Goal: Task Accomplishment & Management: Manage account settings

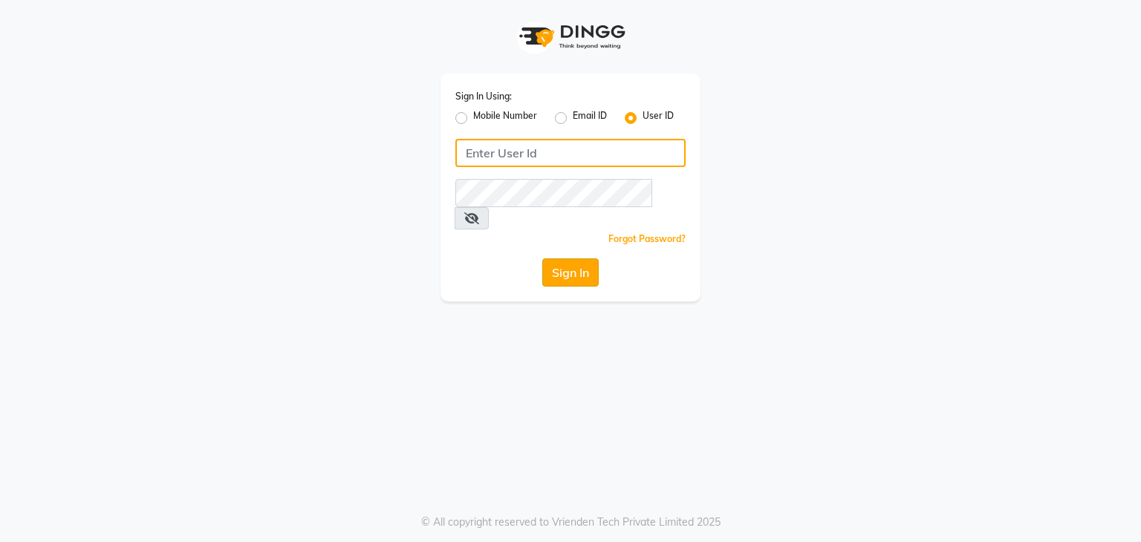
type input "debo beauty"
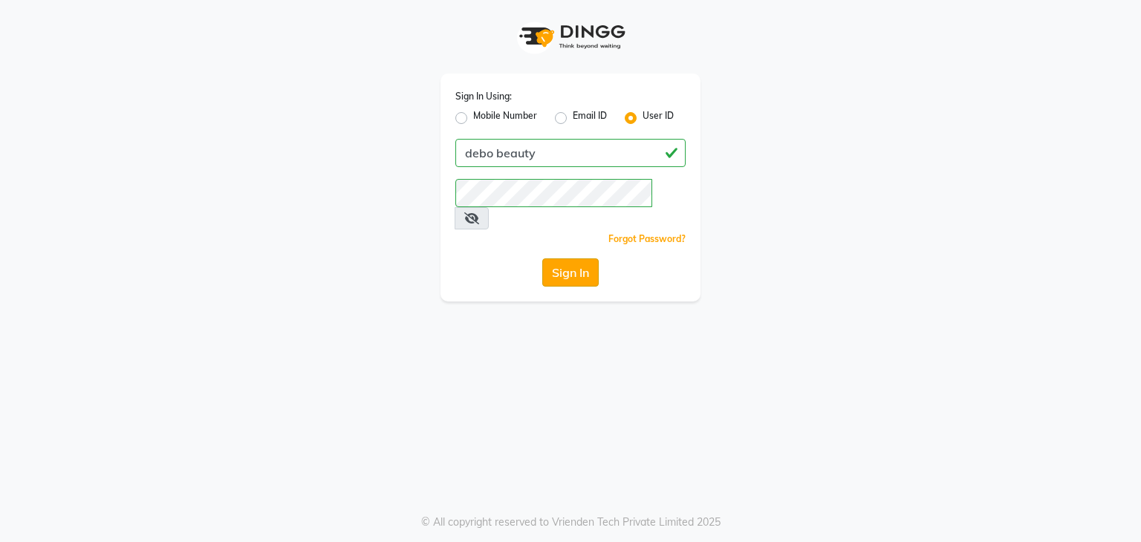
click at [576, 258] on button "Sign In" at bounding box center [570, 272] width 56 height 28
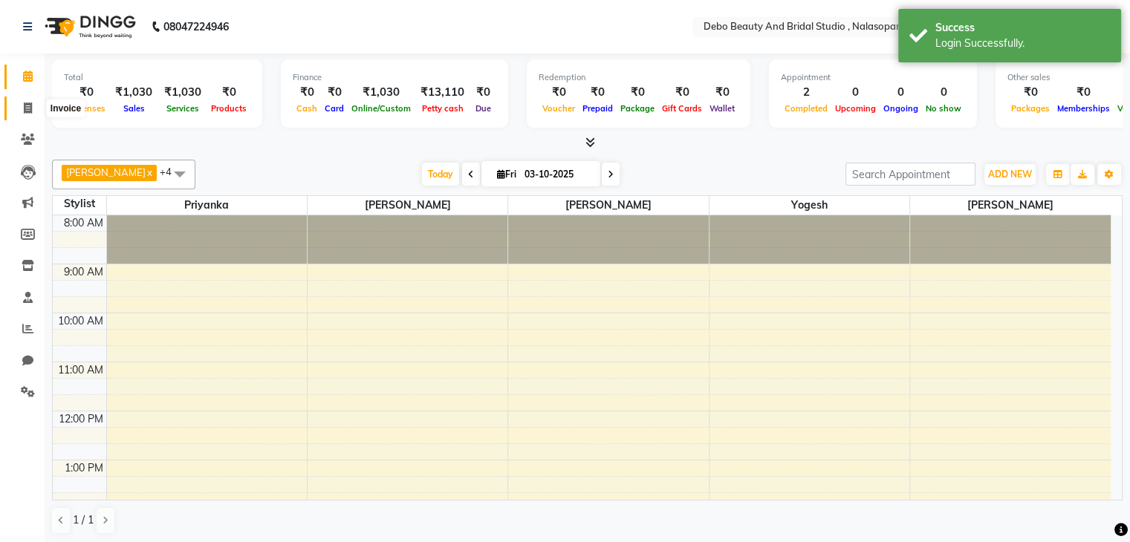
click at [27, 105] on icon at bounding box center [28, 107] width 8 height 11
select select "service"
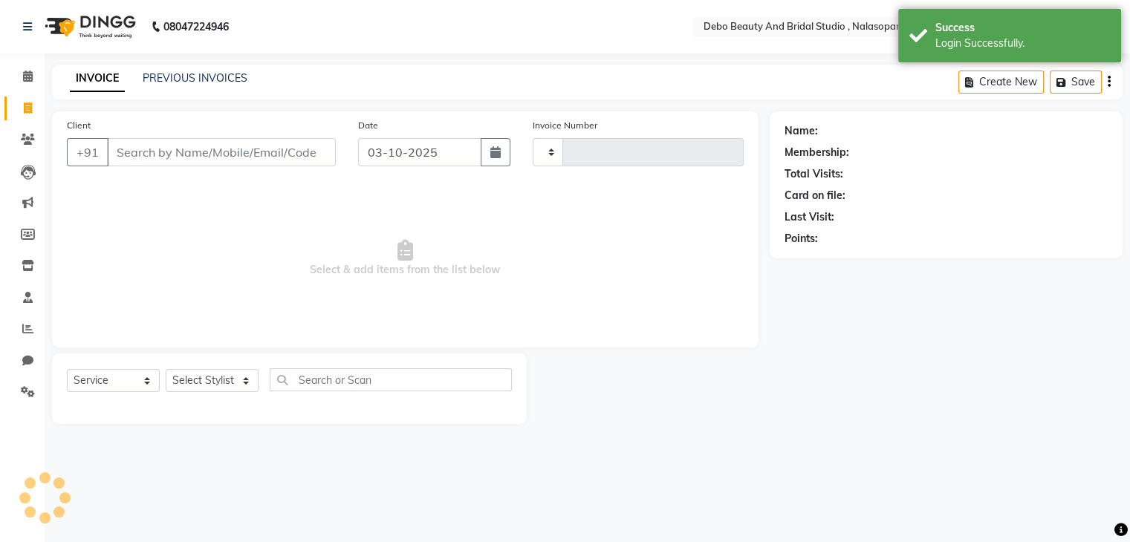
type input "0029"
select select "9026"
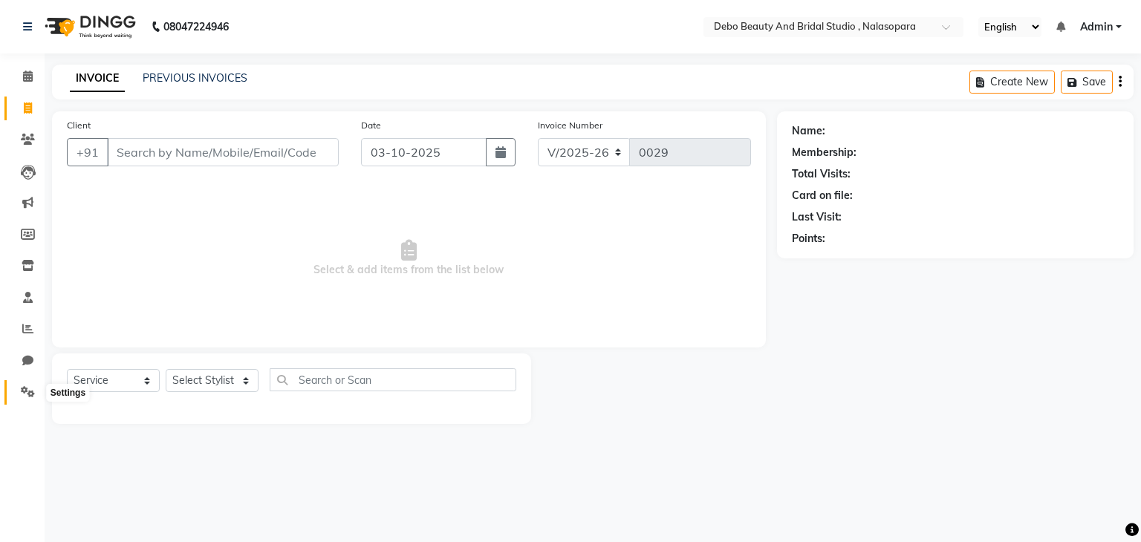
click at [24, 391] on icon at bounding box center [28, 391] width 14 height 11
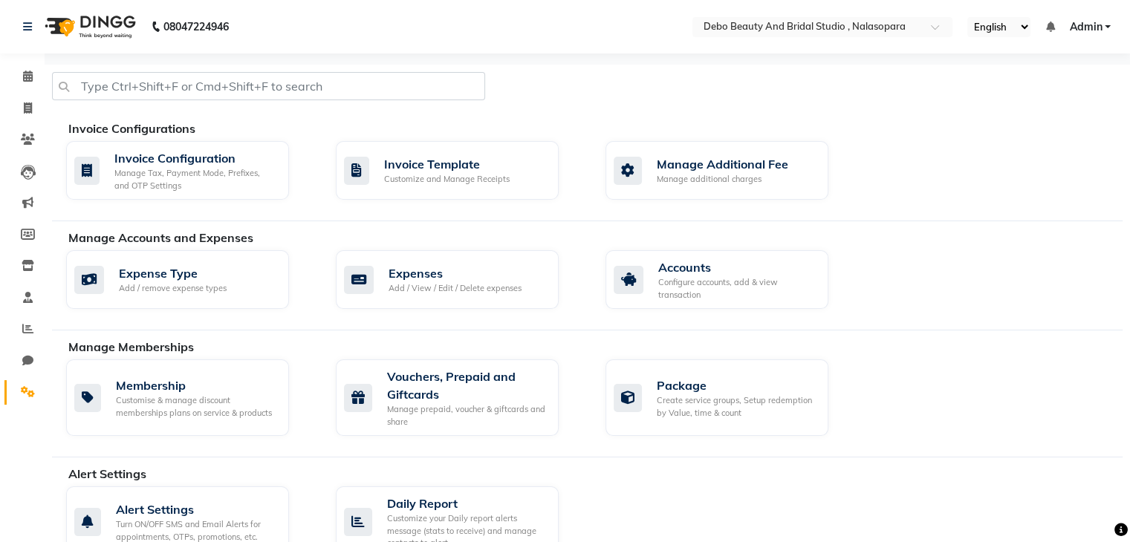
click at [383, 221] on div at bounding box center [587, 221] width 1070 height 1
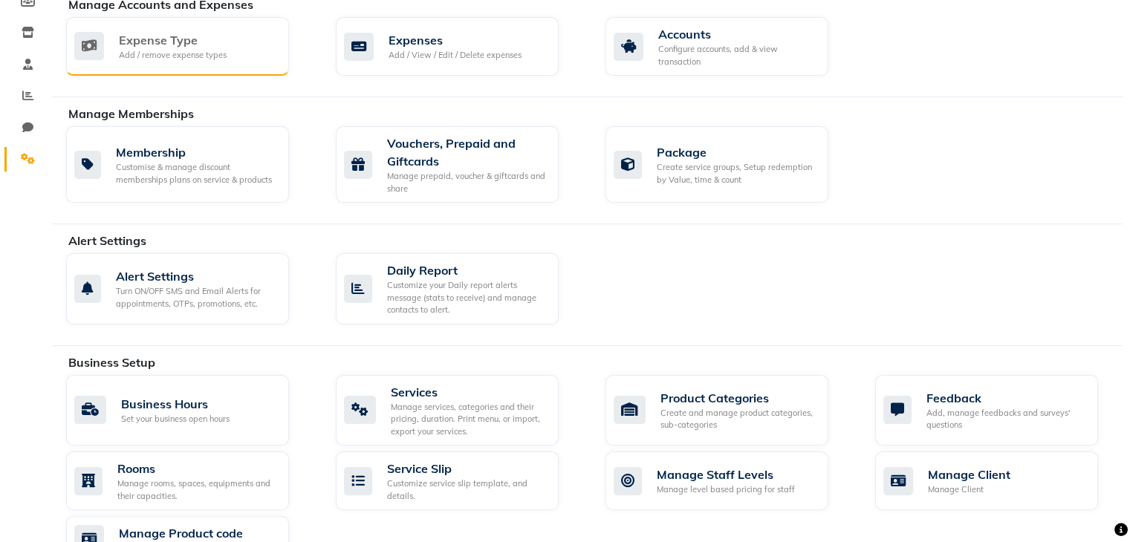
scroll to position [234, 0]
click at [452, 404] on div "Manage services, categories and their pricing, duration. Print menu, or import,…" at bounding box center [469, 418] width 156 height 37
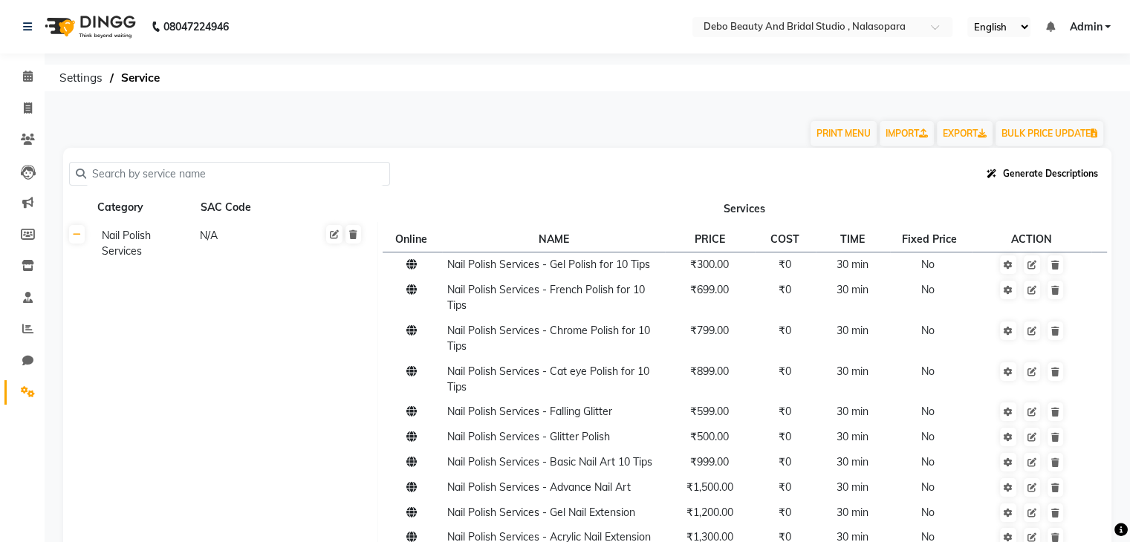
click at [1017, 177] on span "Generate Descriptions" at bounding box center [1050, 173] width 95 height 11
click at [1027, 262] on div "All Services" at bounding box center [1044, 267] width 107 height 27
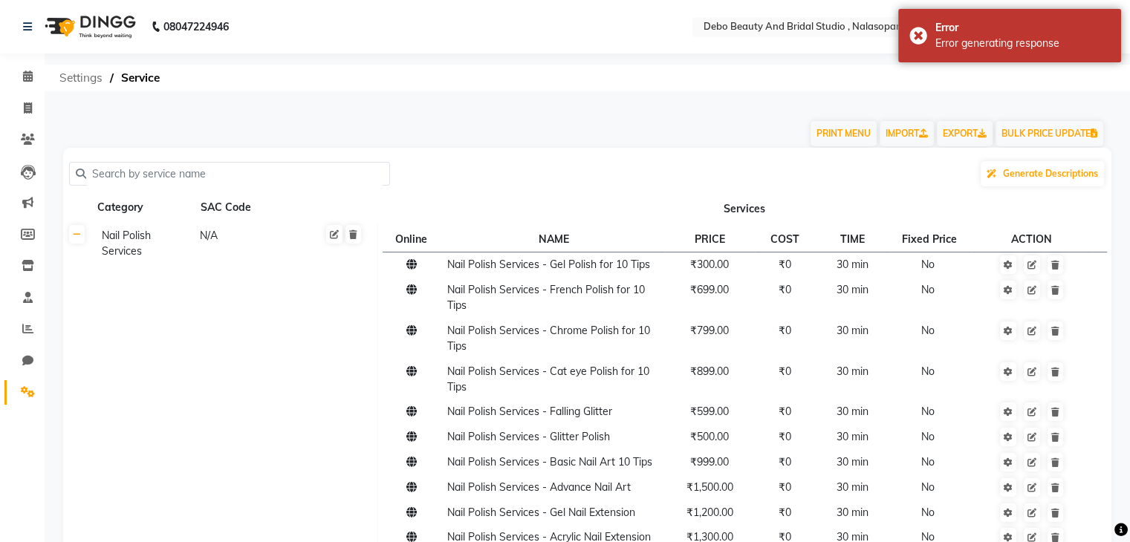
click at [68, 74] on span "Settings" at bounding box center [81, 78] width 58 height 27
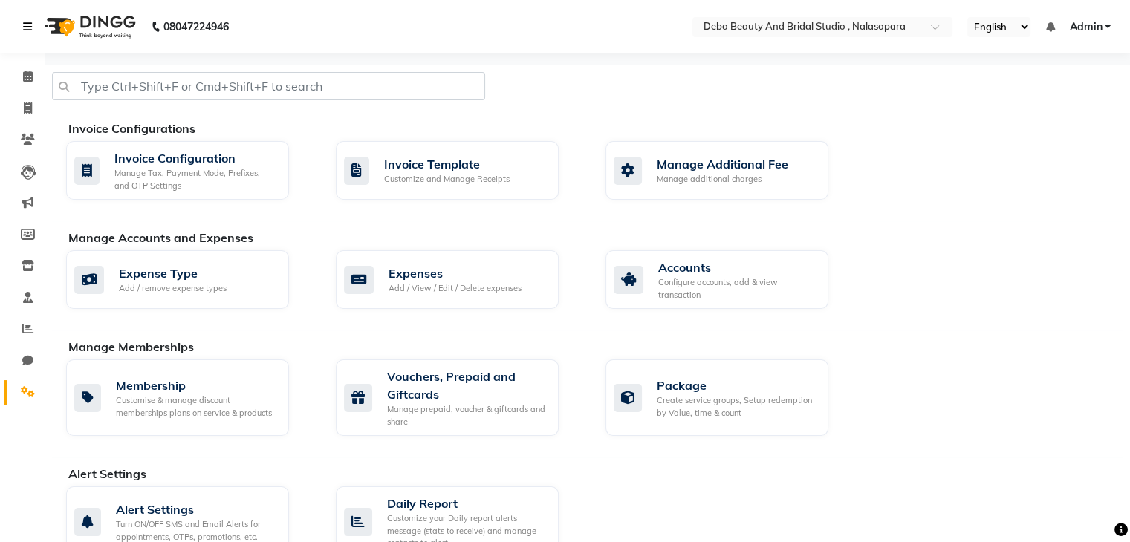
click at [23, 25] on icon at bounding box center [27, 27] width 9 height 10
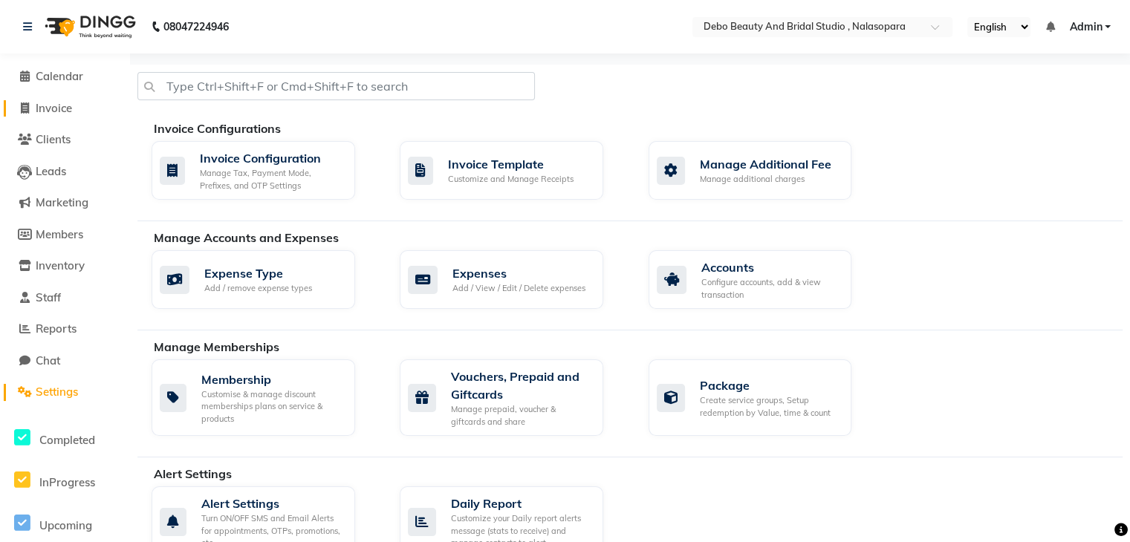
click at [39, 108] on span "Invoice" at bounding box center [54, 108] width 36 height 14
select select "service"
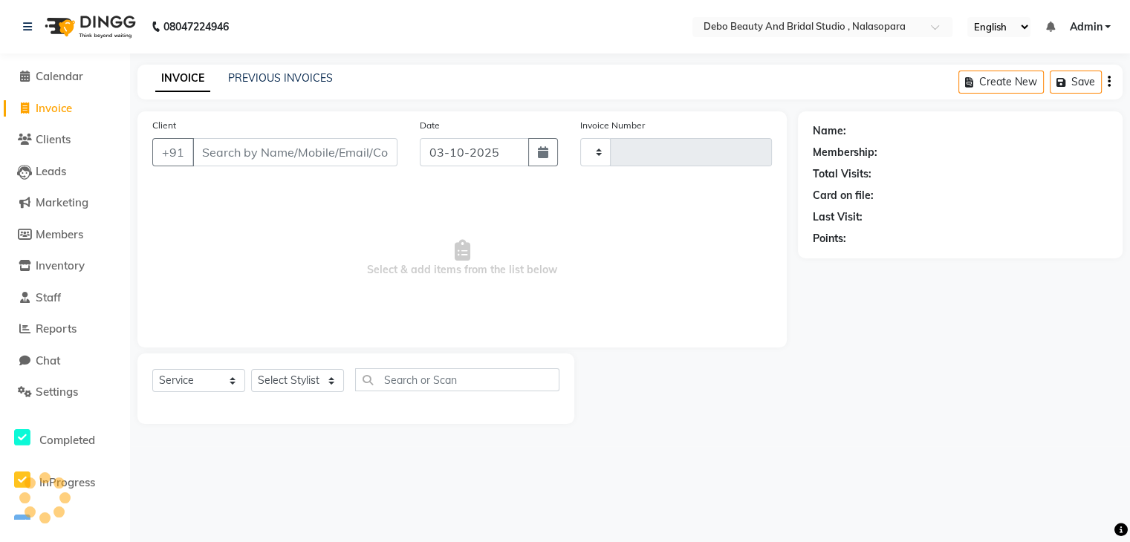
type input "0029"
select select "9026"
click at [229, 382] on select "Select Service Product Membership Package Voucher Prepaid Gift Card" at bounding box center [198, 380] width 93 height 23
select select "product"
click at [152, 370] on select "Select Service Product Membership Package Voucher Prepaid Gift Card" at bounding box center [198, 380] width 93 height 23
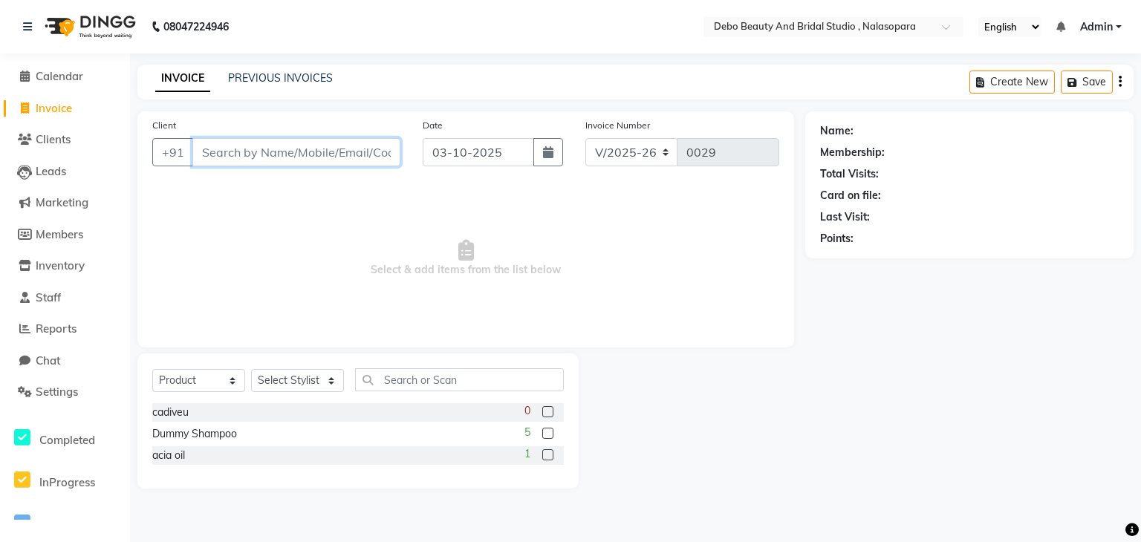
click at [273, 151] on input "Client" at bounding box center [296, 152] width 208 height 28
type input "pretty dubey"
click at [371, 149] on span "Add Client" at bounding box center [362, 152] width 59 height 15
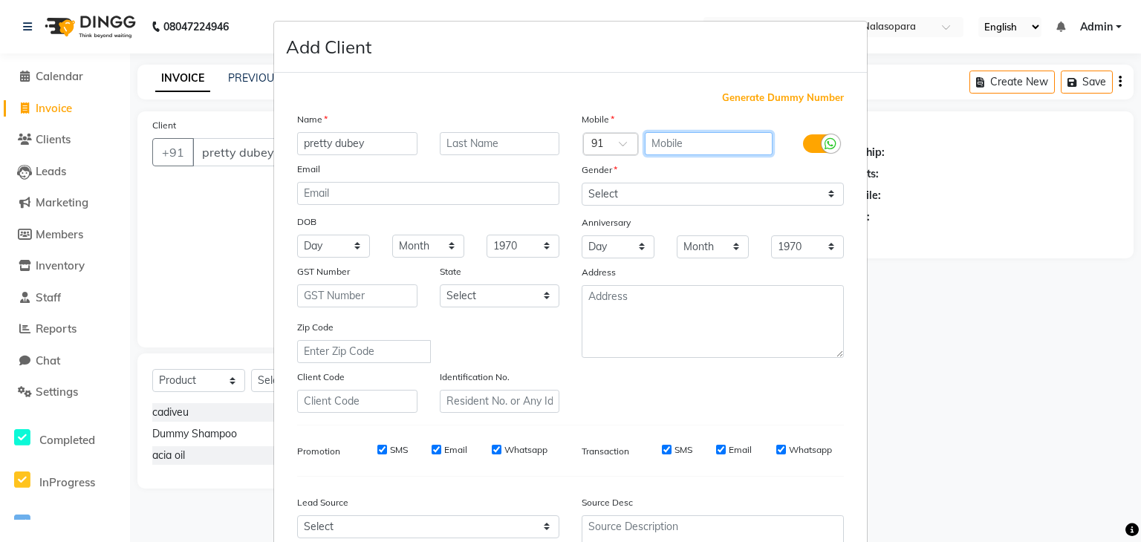
click at [688, 139] on input "text" at bounding box center [709, 143] width 128 height 23
type input "7800033469"
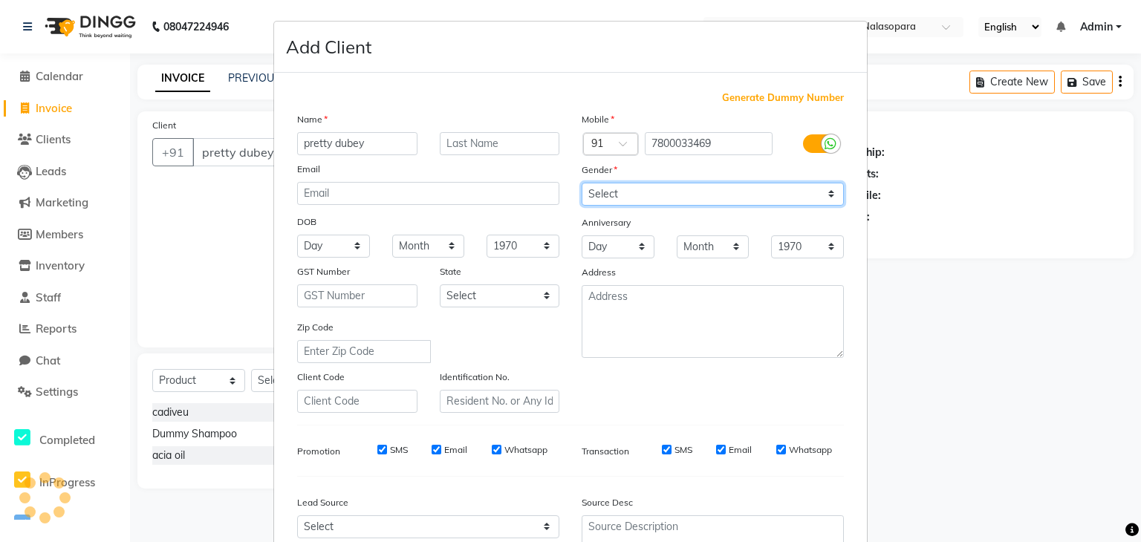
click at [824, 193] on select "Select [DEMOGRAPHIC_DATA] [DEMOGRAPHIC_DATA] Other Prefer Not To Say" at bounding box center [712, 194] width 262 height 23
select select "[DEMOGRAPHIC_DATA]"
click at [581, 183] on select "Select [DEMOGRAPHIC_DATA] [DEMOGRAPHIC_DATA] Other Prefer Not To Say" at bounding box center [712, 194] width 262 height 23
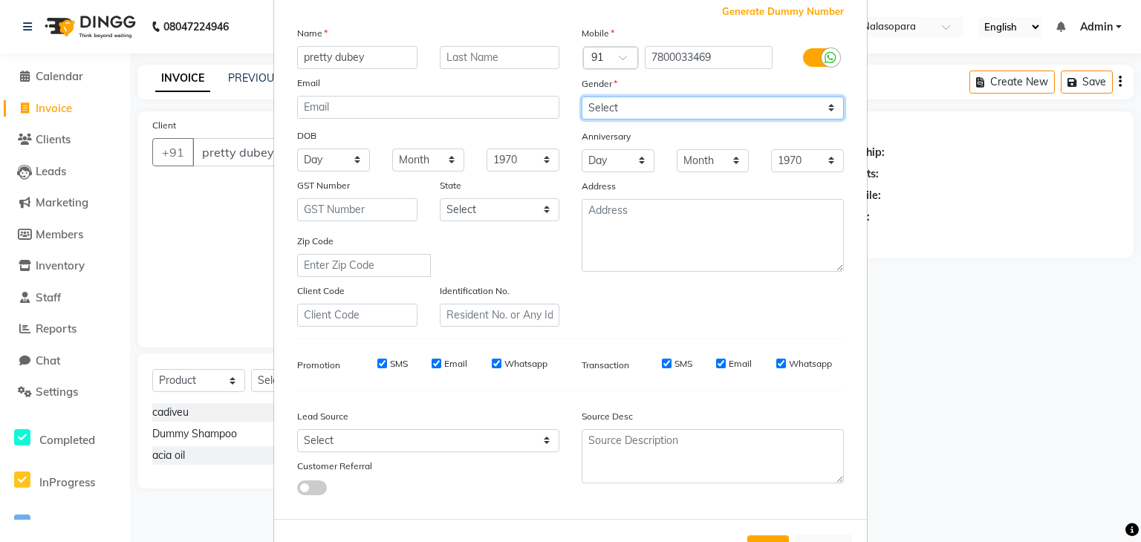
scroll to position [151, 0]
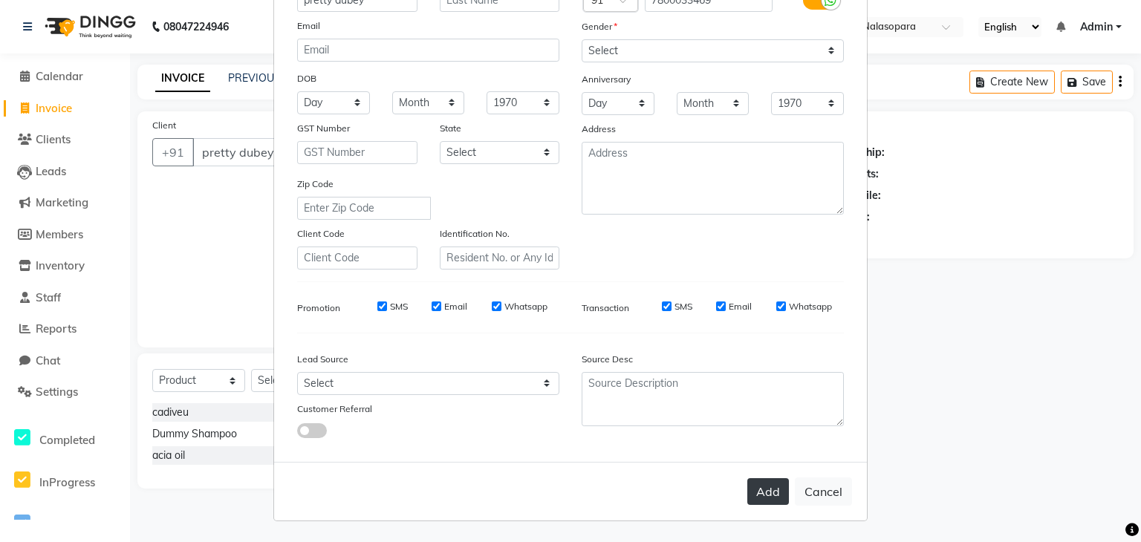
click at [760, 488] on button "Add" at bounding box center [768, 491] width 42 height 27
type input "7800033469"
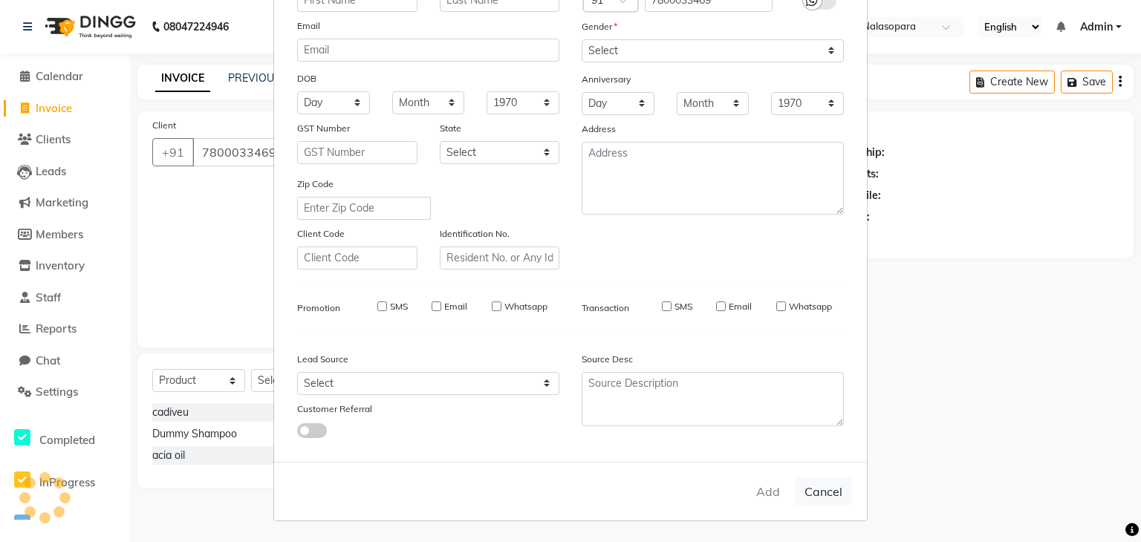
select select
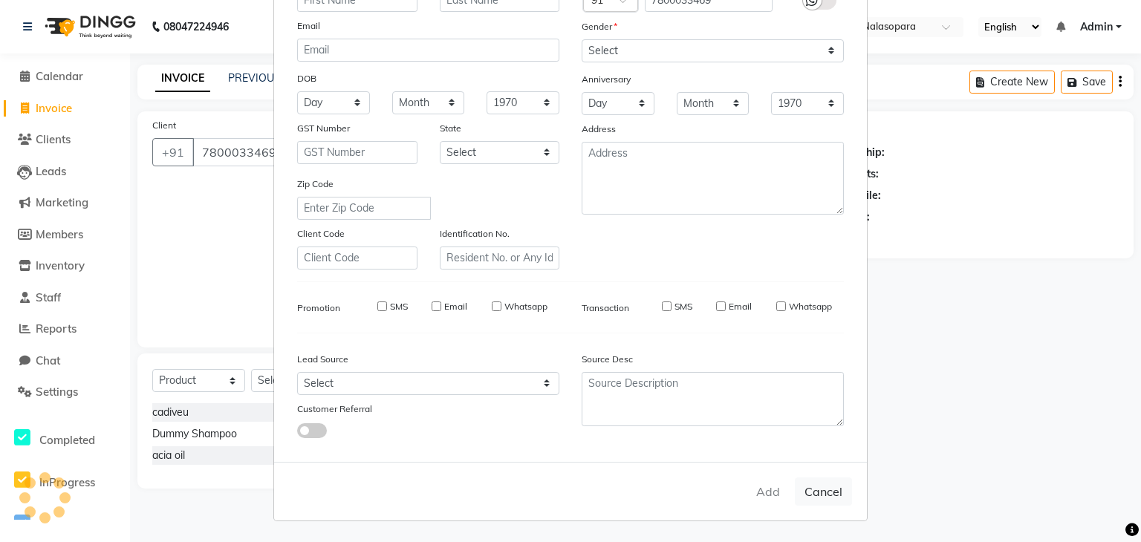
select select
checkbox input "false"
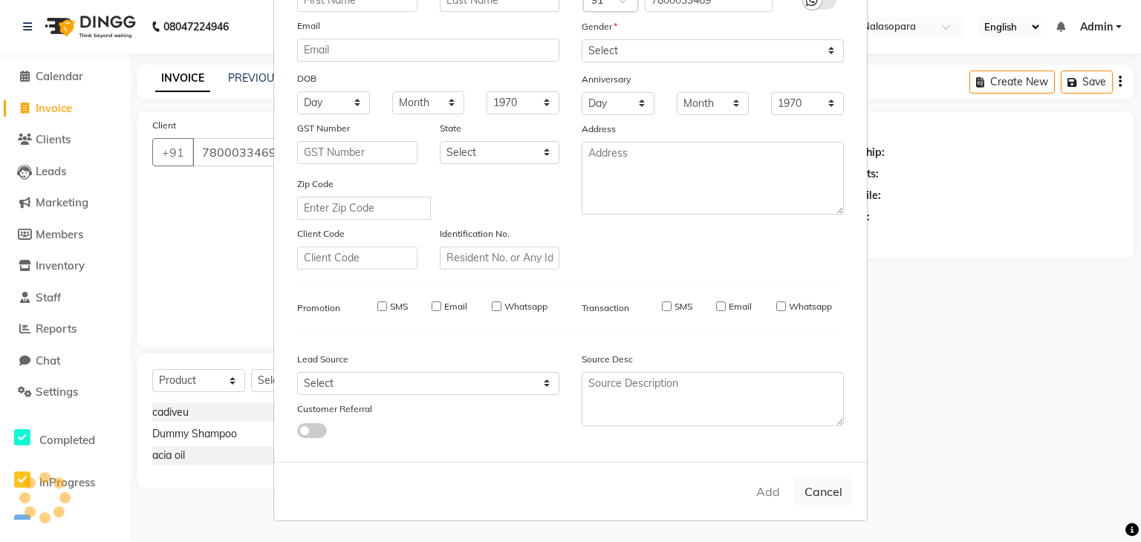
checkbox input "false"
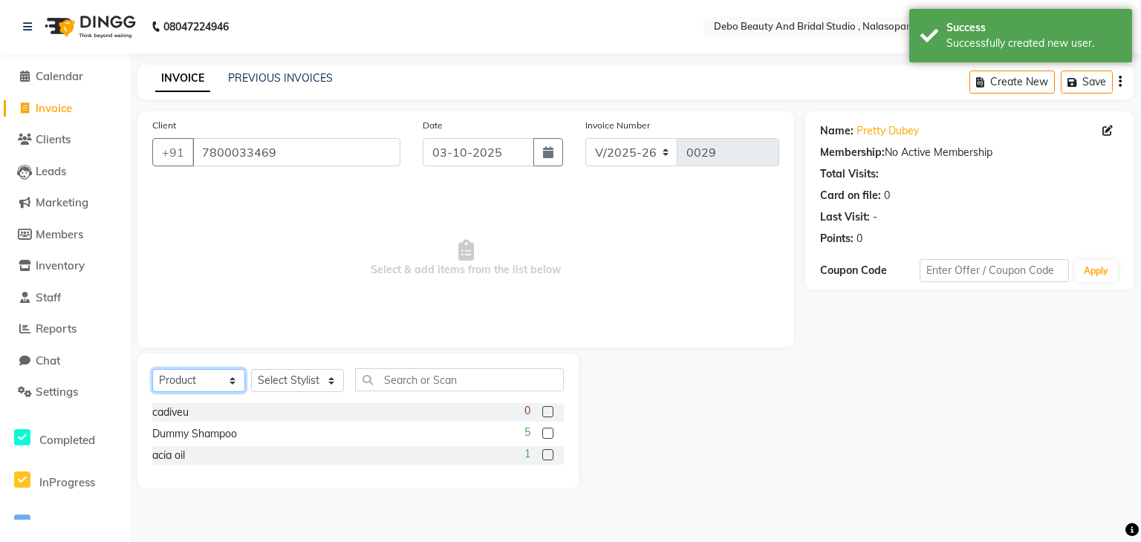
click at [232, 384] on select "Select Service Product Membership Package Voucher Prepaid Gift Card" at bounding box center [198, 380] width 93 height 23
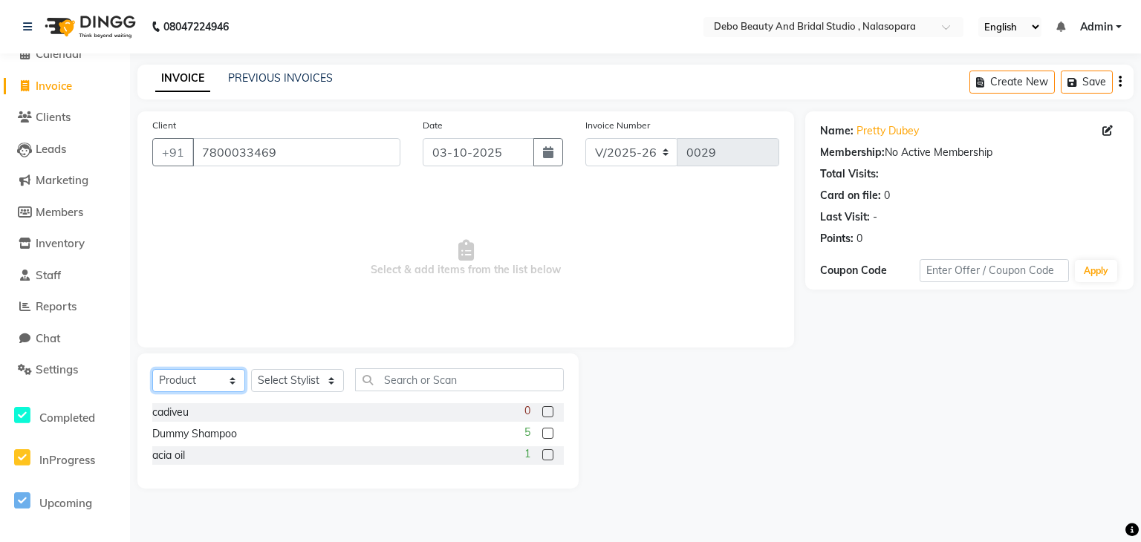
scroll to position [0, 0]
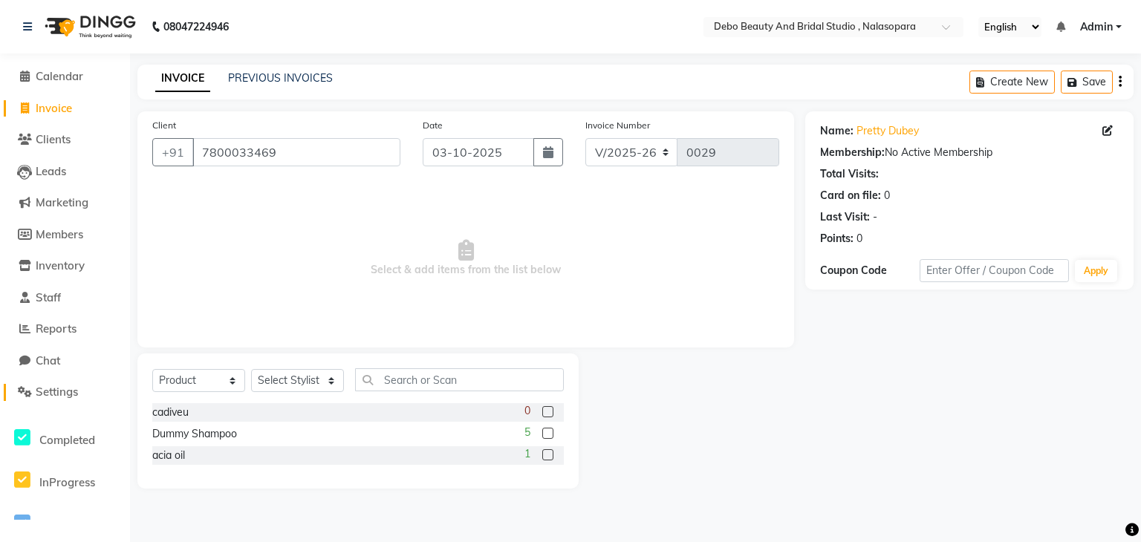
click at [53, 392] on span "Settings" at bounding box center [57, 392] width 42 height 14
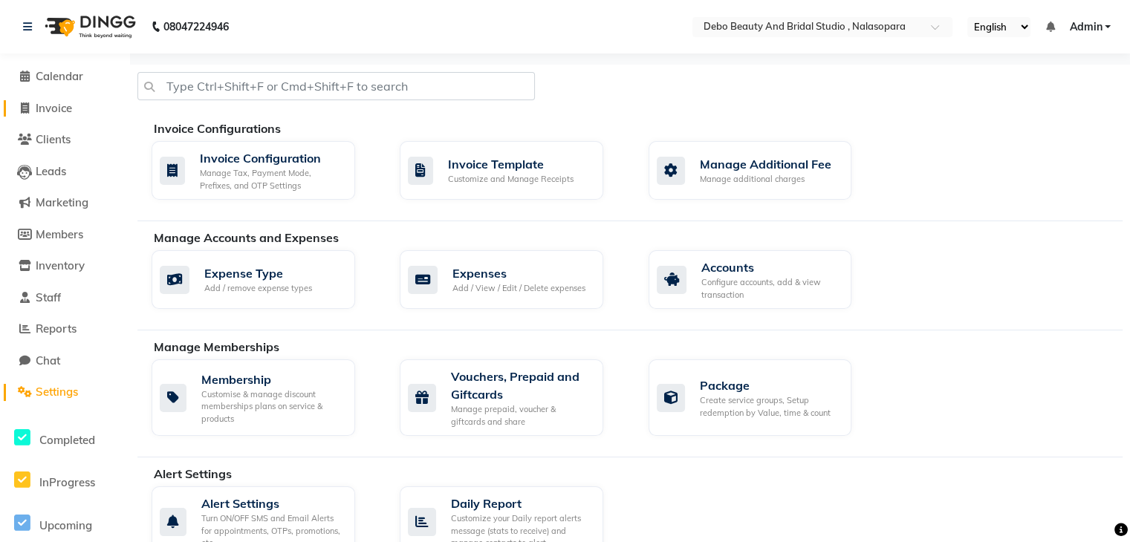
click at [53, 105] on span "Invoice" at bounding box center [54, 108] width 36 height 14
select select "service"
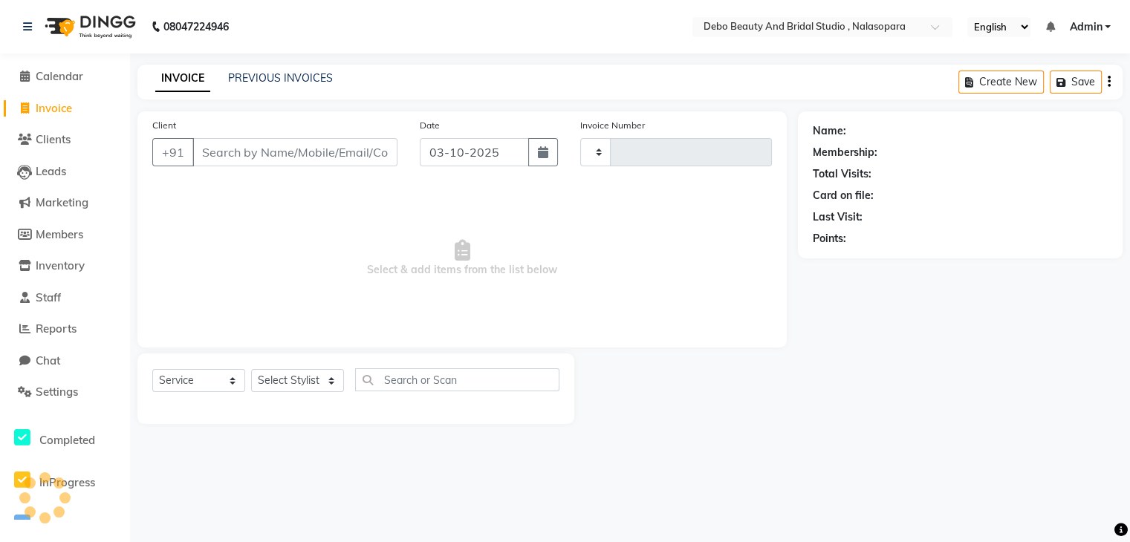
type input "0029"
select select "9026"
click at [244, 157] on input "Client" at bounding box center [296, 152] width 208 height 28
type input "[PERSON_NAME]"
click at [360, 150] on span "Add Client" at bounding box center [362, 152] width 59 height 15
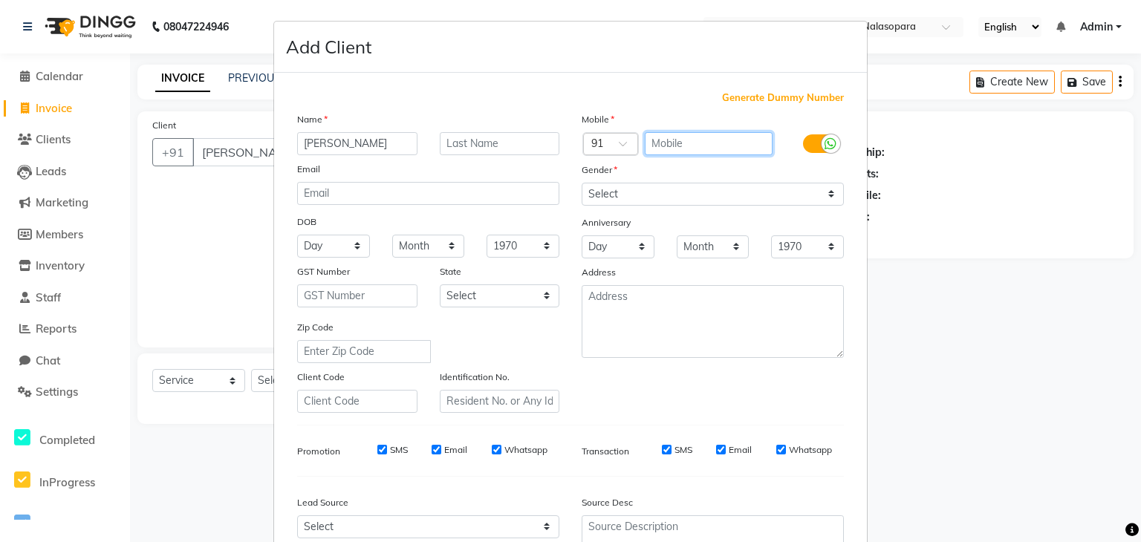
click at [722, 140] on input "text" at bounding box center [709, 143] width 128 height 23
type input "9960943926"
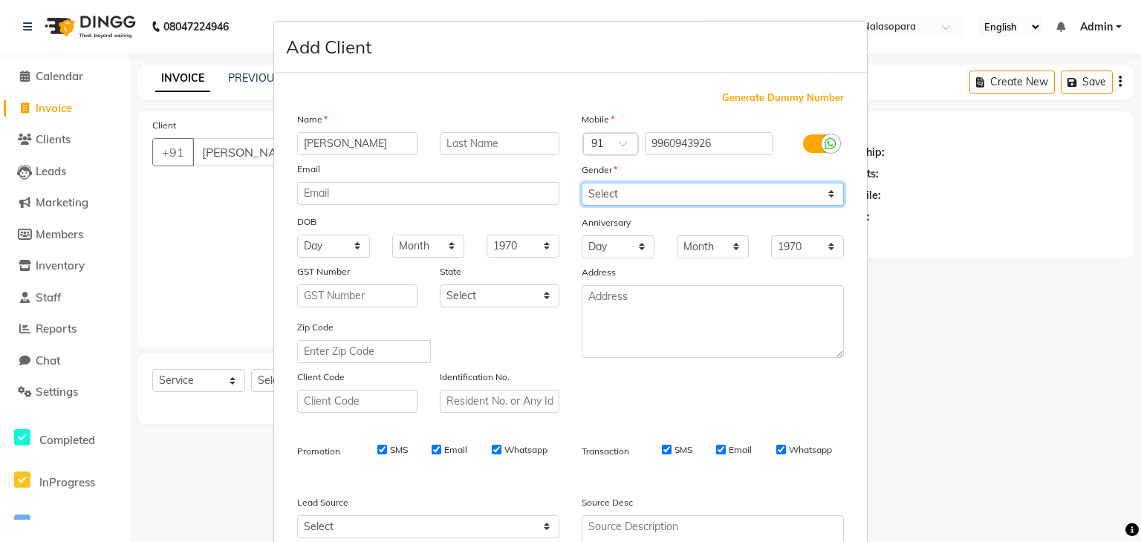
click at [830, 195] on select "Select [DEMOGRAPHIC_DATA] [DEMOGRAPHIC_DATA] Other Prefer Not To Say" at bounding box center [712, 194] width 262 height 23
select select "[DEMOGRAPHIC_DATA]"
click at [581, 183] on select "Select [DEMOGRAPHIC_DATA] [DEMOGRAPHIC_DATA] Other Prefer Not To Say" at bounding box center [712, 194] width 262 height 23
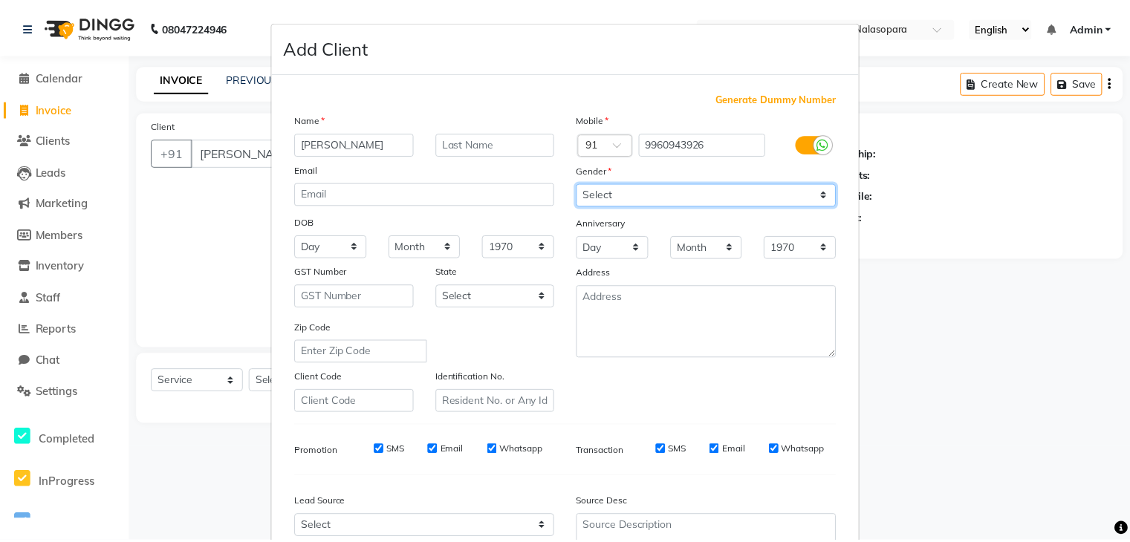
scroll to position [151, 0]
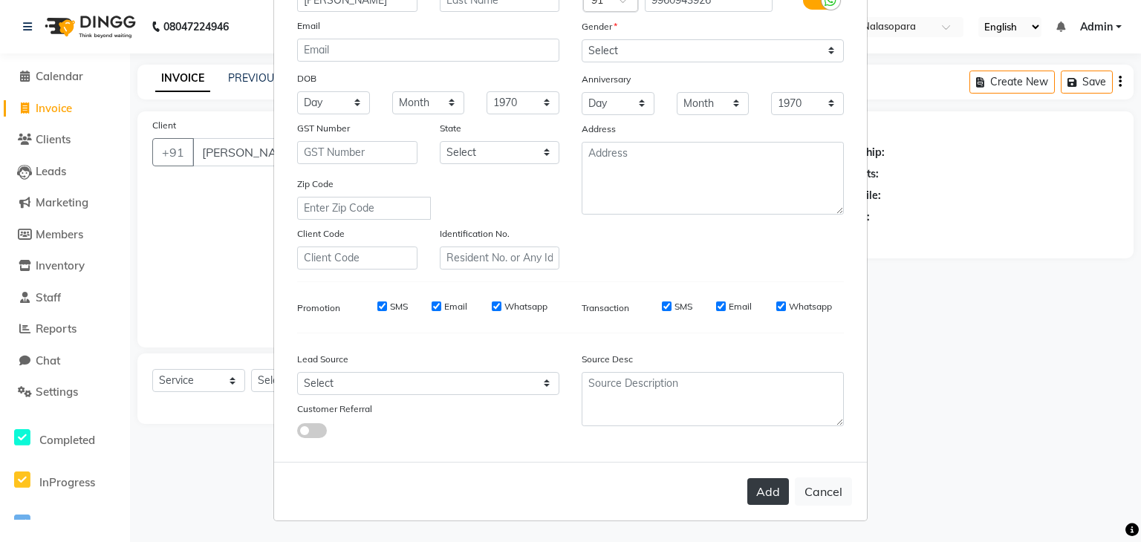
click at [759, 489] on button "Add" at bounding box center [768, 491] width 42 height 27
type input "9960943926"
select select
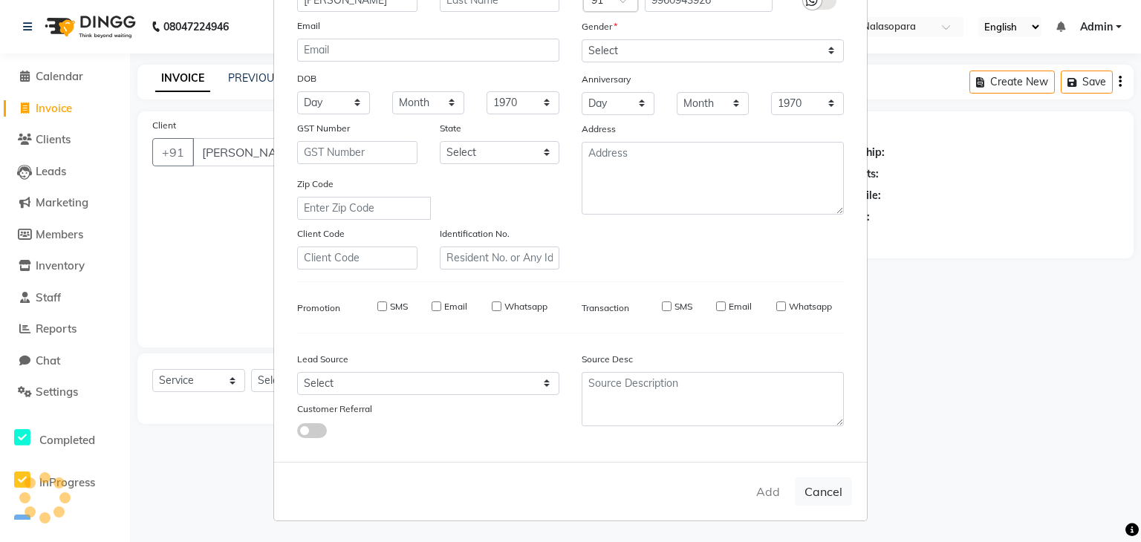
select select
checkbox input "false"
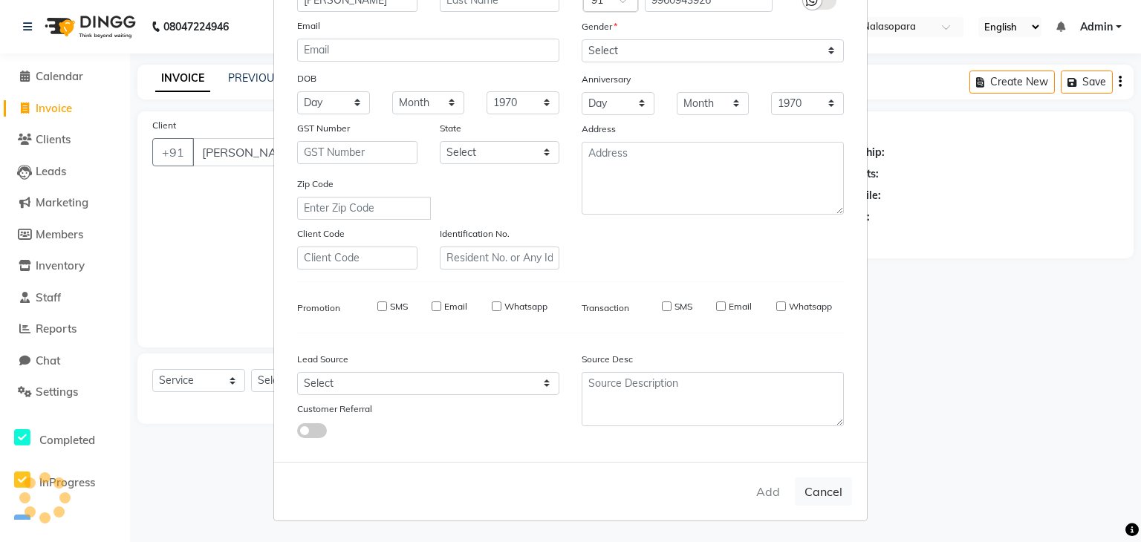
checkbox input "false"
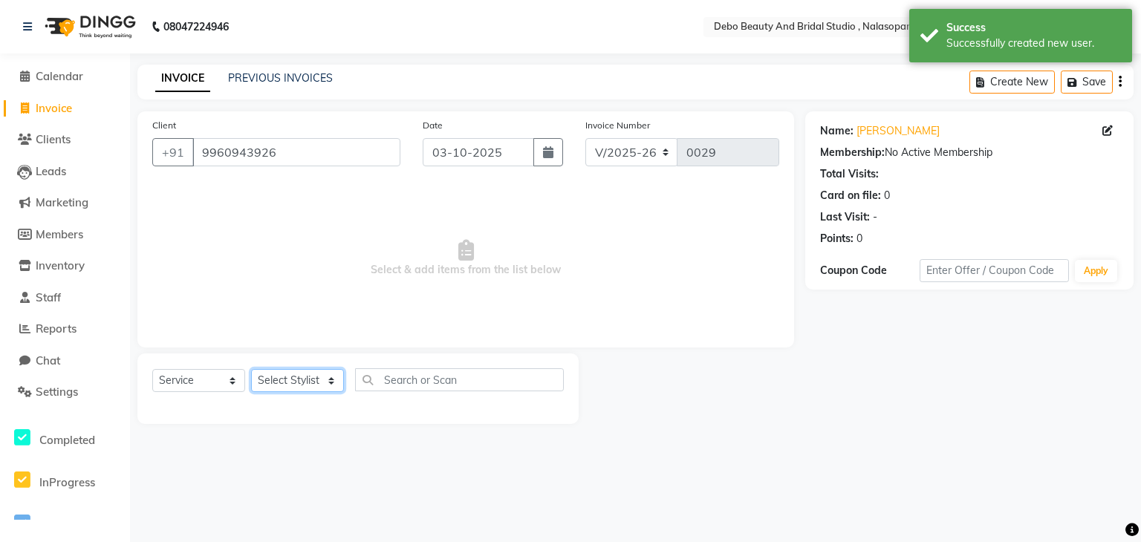
click at [333, 379] on select "Select Stylist [PERSON_NAME] priyanka [PERSON_NAME] [PERSON_NAME]" at bounding box center [297, 380] width 93 height 23
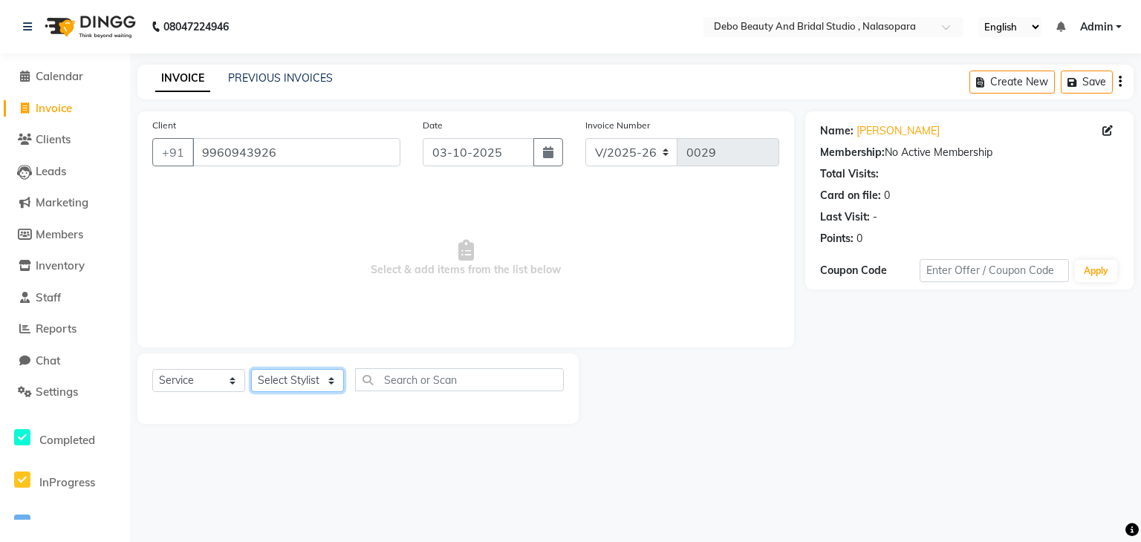
select select "92963"
click at [251, 370] on select "Select Stylist [PERSON_NAME] priyanka [PERSON_NAME] [PERSON_NAME]" at bounding box center [297, 380] width 93 height 23
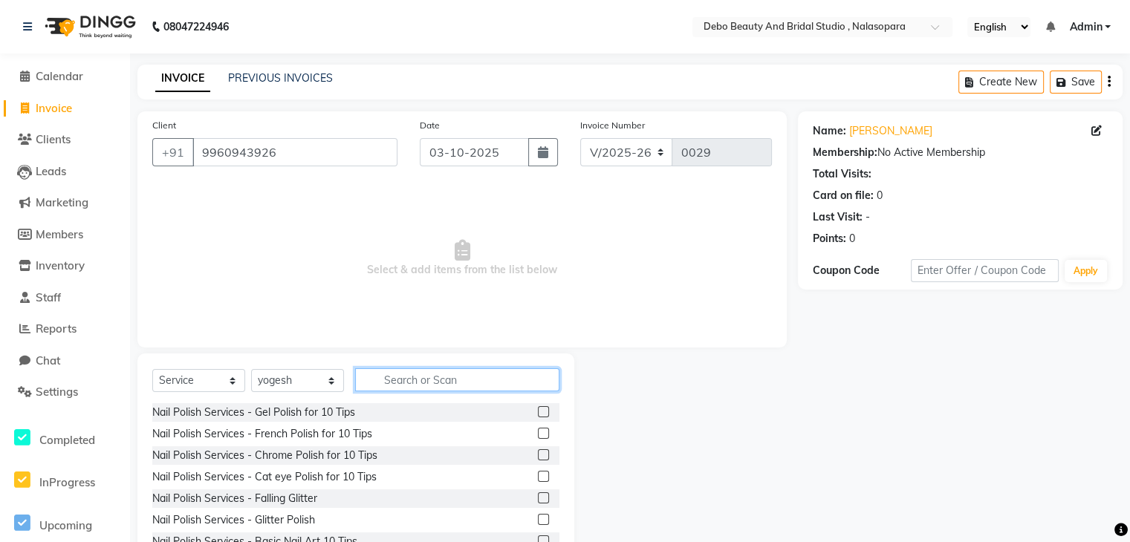
click at [445, 378] on input "text" at bounding box center [457, 379] width 204 height 23
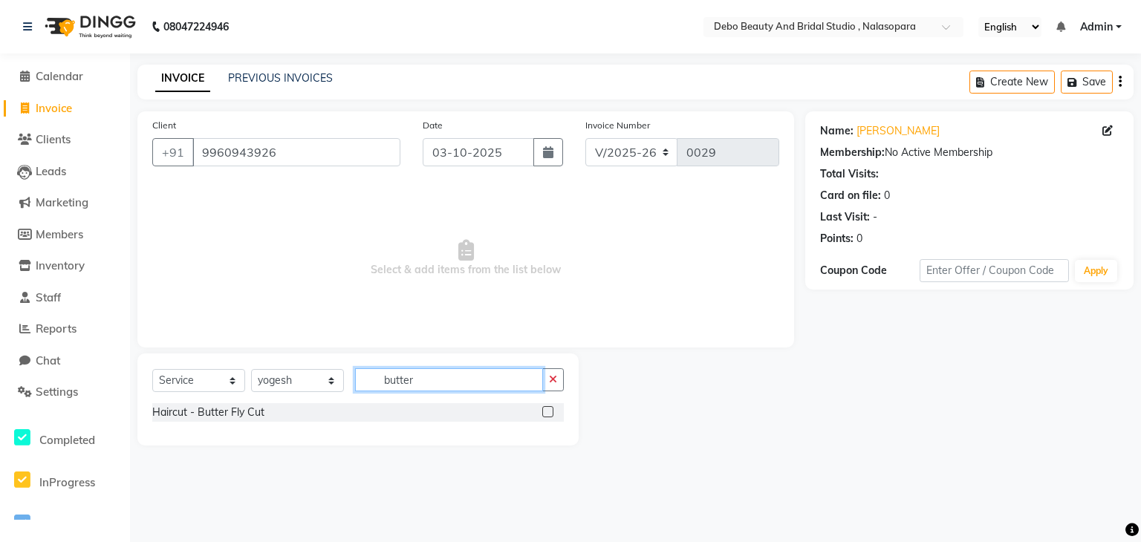
type input "butter"
click at [546, 411] on label at bounding box center [547, 411] width 11 height 11
click at [546, 411] on input "checkbox" at bounding box center [547, 413] width 10 height 10
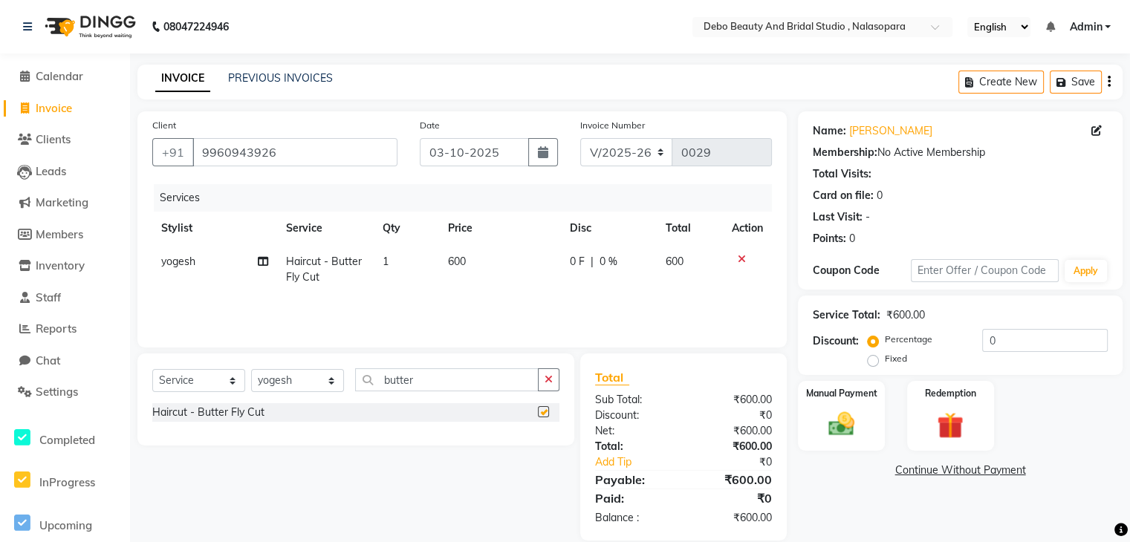
checkbox input "false"
click at [457, 265] on span "600" at bounding box center [456, 261] width 18 height 13
select select "92963"
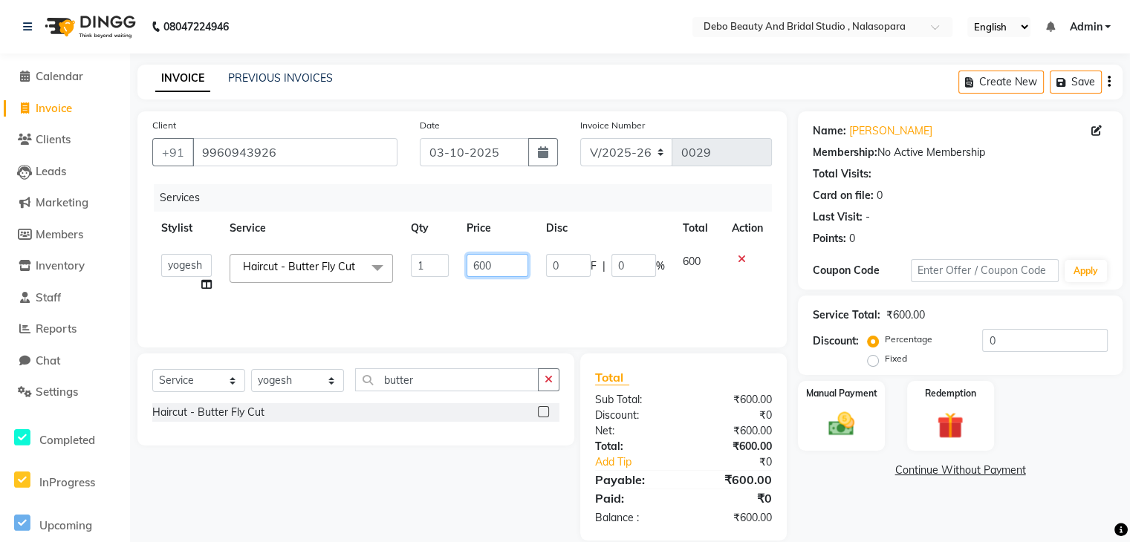
click at [487, 271] on input "600" at bounding box center [497, 265] width 62 height 23
type input "0"
click at [496, 273] on input "0" at bounding box center [497, 265] width 62 height 23
type input "550"
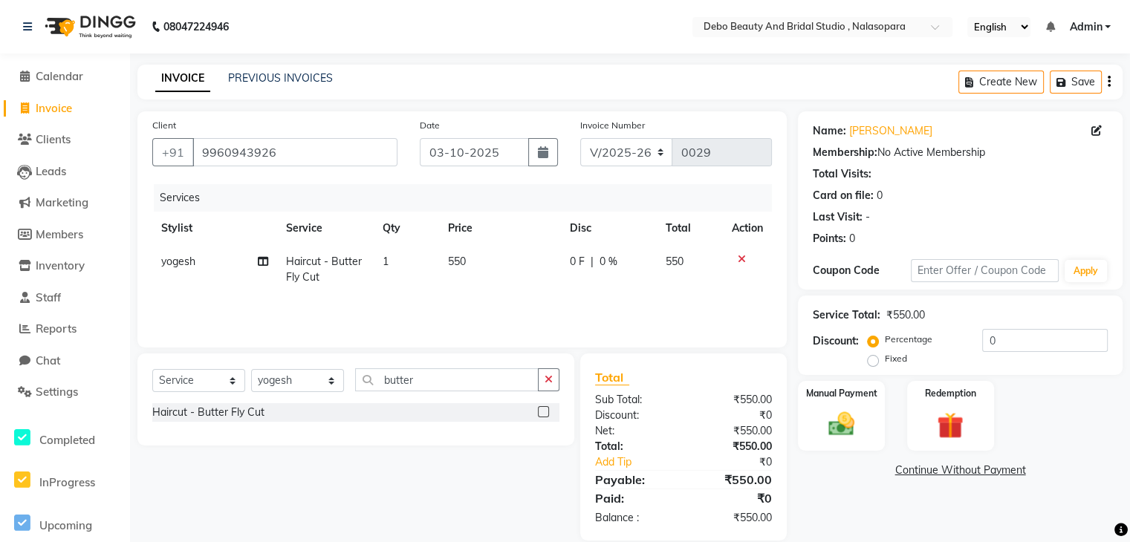
click at [697, 252] on td "550" at bounding box center [689, 269] width 67 height 49
select select "92963"
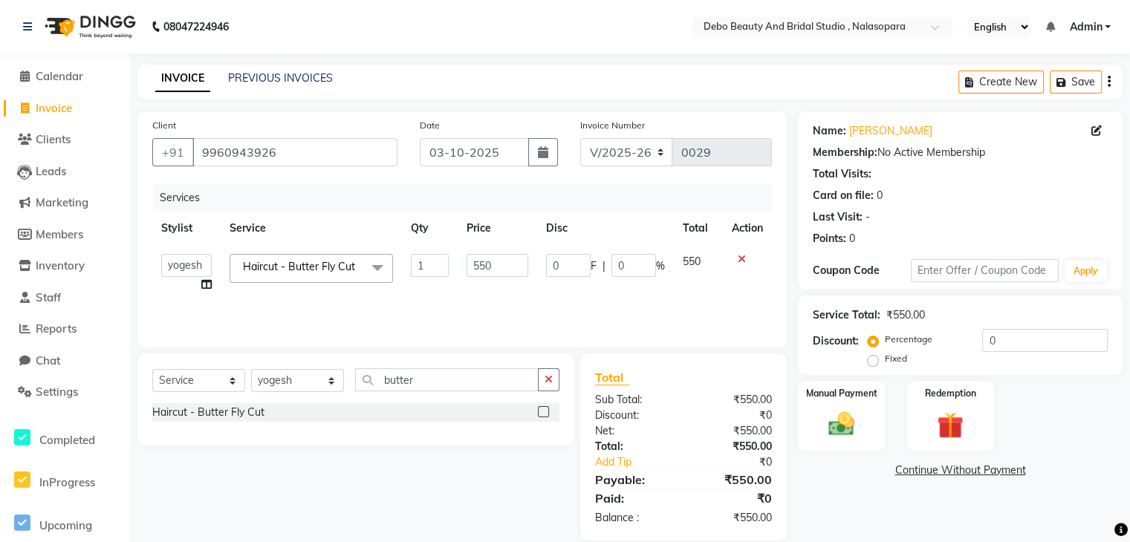
scroll to position [21, 0]
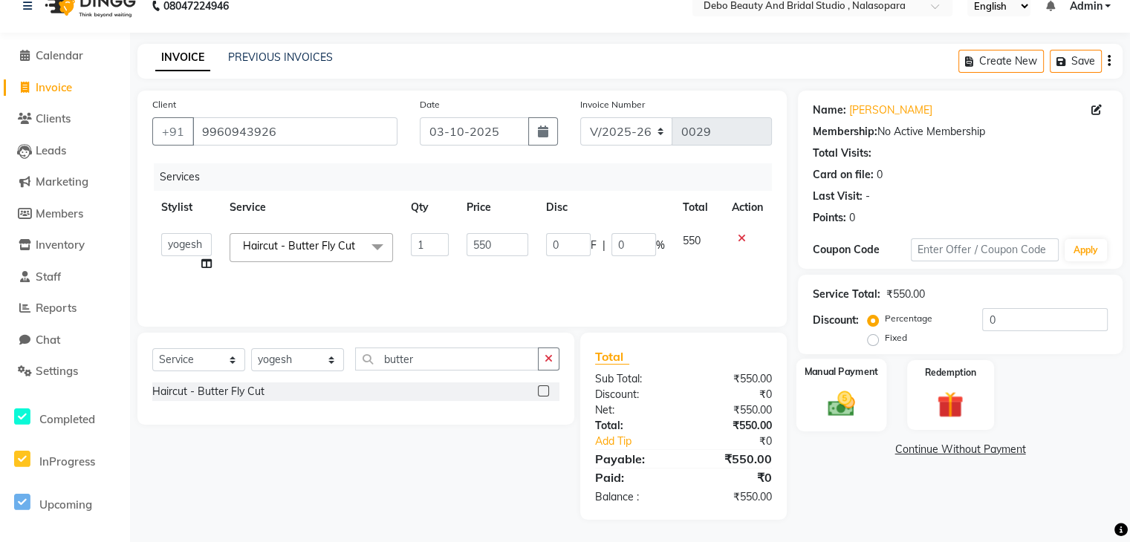
click at [855, 388] on img at bounding box center [840, 403] width 45 height 31
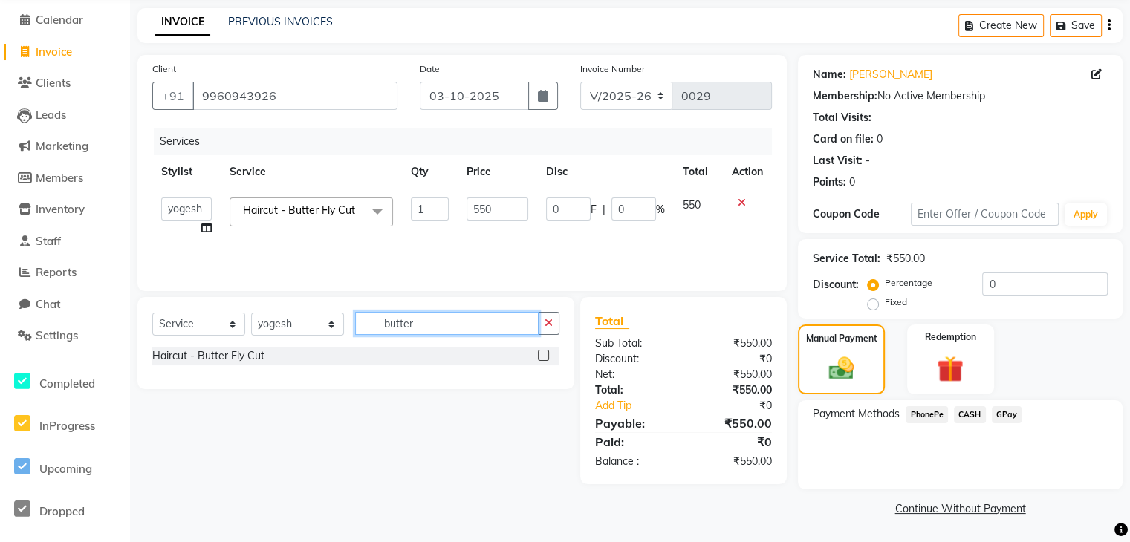
click at [451, 322] on input "butter" at bounding box center [446, 323] width 183 height 23
type input "b"
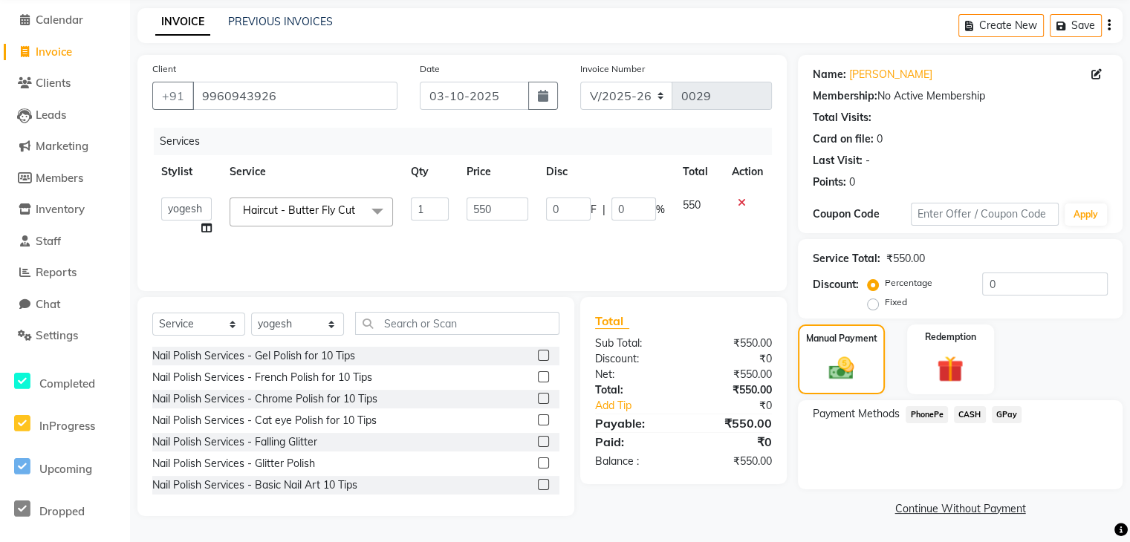
click at [925, 414] on span "PhonePe" at bounding box center [926, 414] width 42 height 17
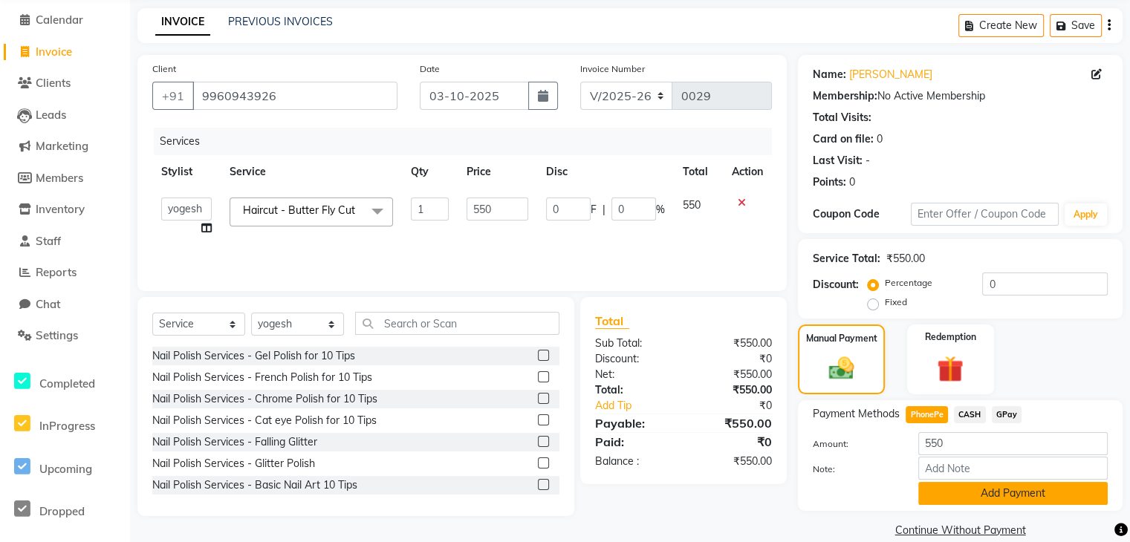
click at [962, 492] on button "Add Payment" at bounding box center [1012, 493] width 189 height 23
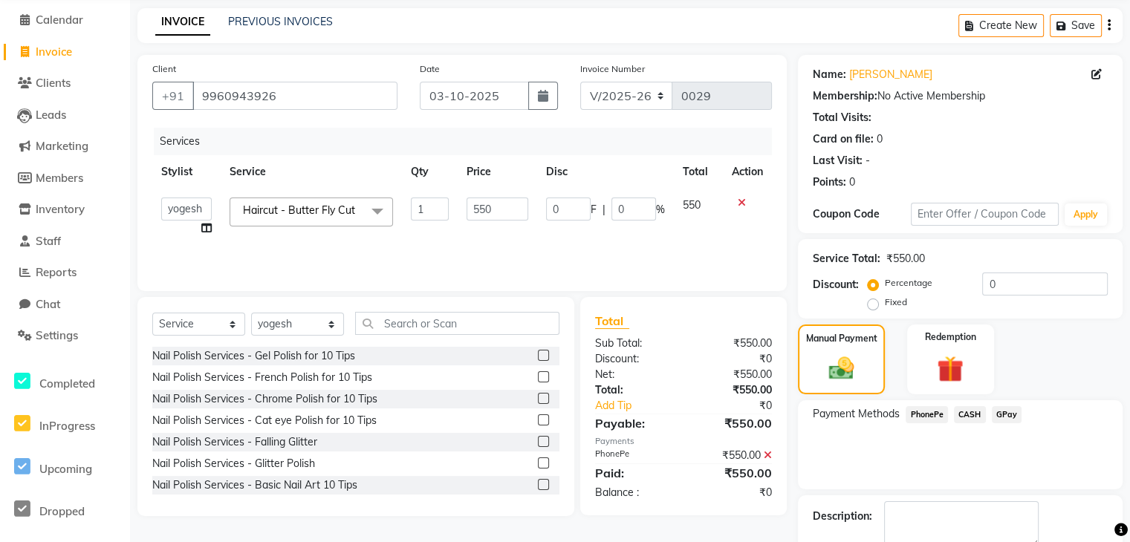
scroll to position [140, 0]
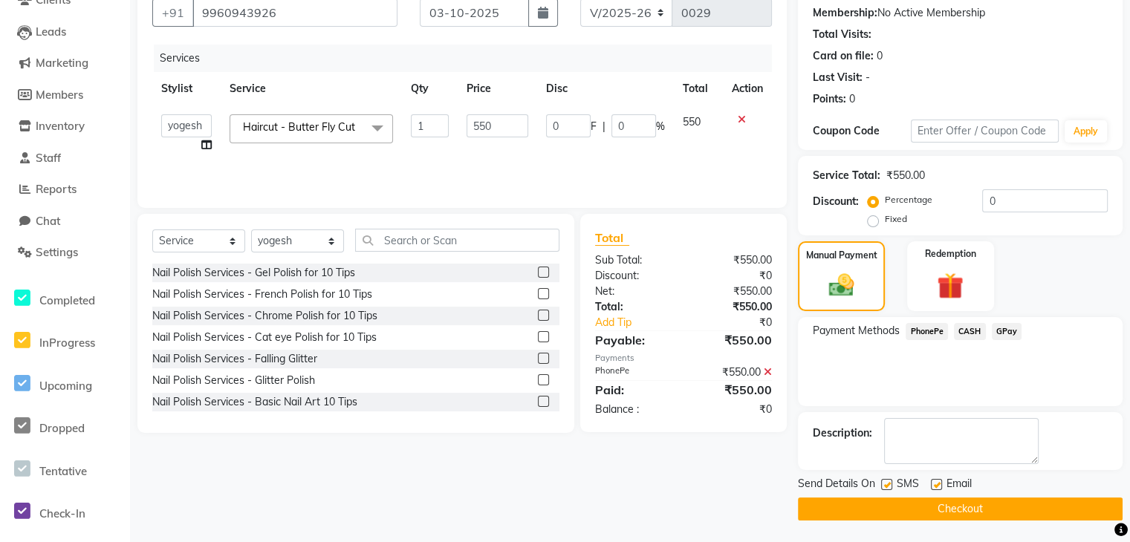
click at [885, 486] on label at bounding box center [886, 484] width 11 height 11
click at [885, 486] on input "checkbox" at bounding box center [886, 485] width 10 height 10
checkbox input "false"
click at [933, 481] on label at bounding box center [936, 484] width 11 height 11
click at [933, 481] on input "checkbox" at bounding box center [936, 485] width 10 height 10
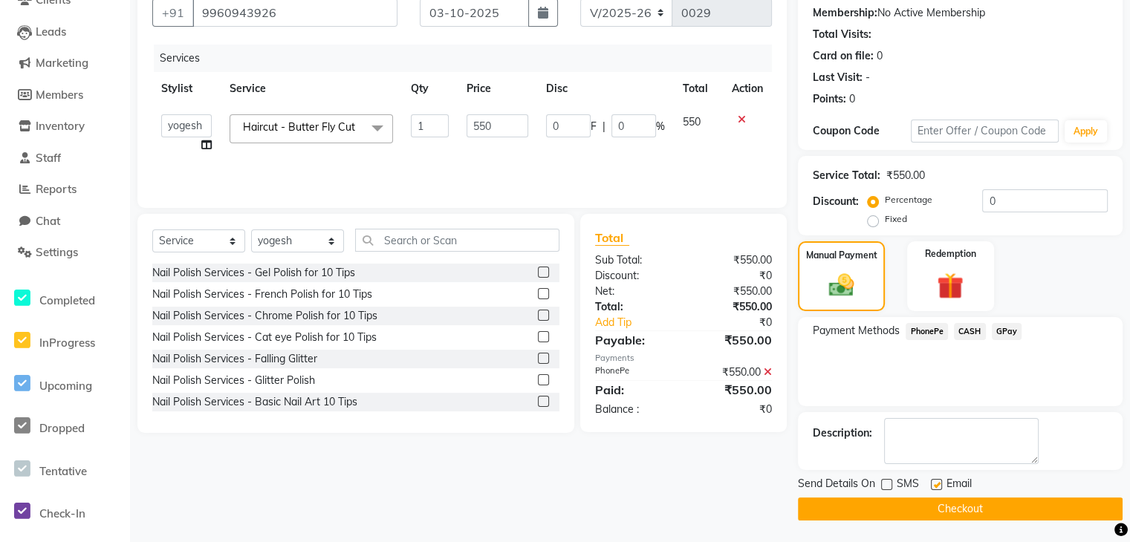
checkbox input "false"
click at [974, 504] on button "Checkout" at bounding box center [960, 509] width 325 height 23
